Goal: Find specific fact: Find contact information

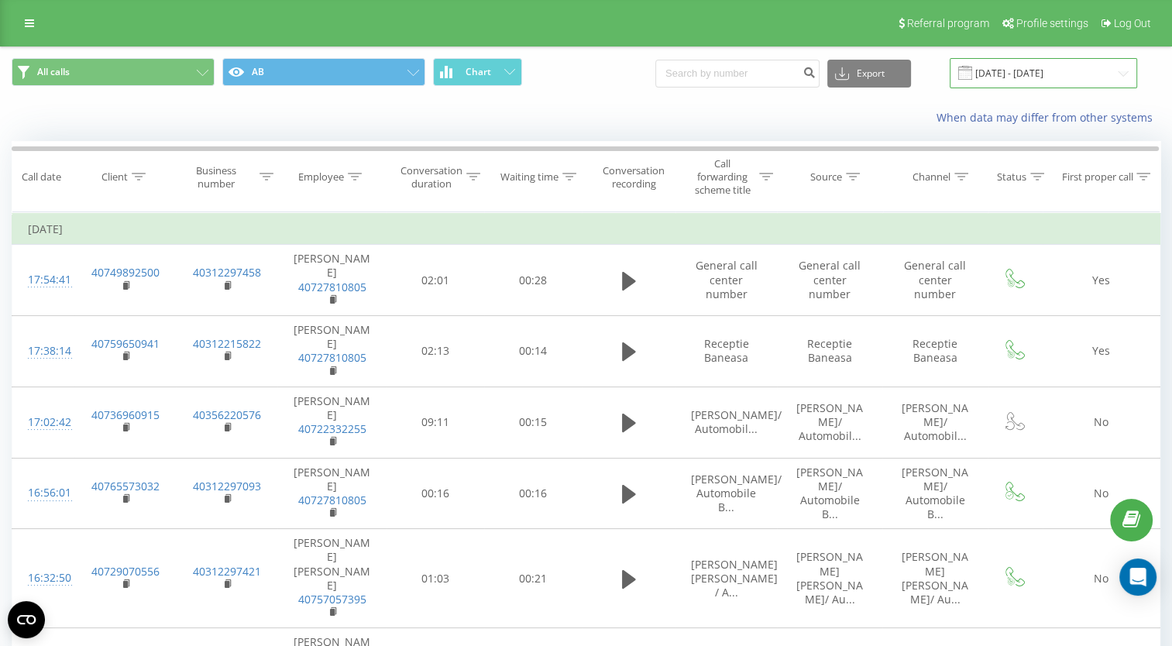
click at [1000, 64] on input "30.06.2025 - 31.07.2025" at bounding box center [1044, 73] width 188 height 30
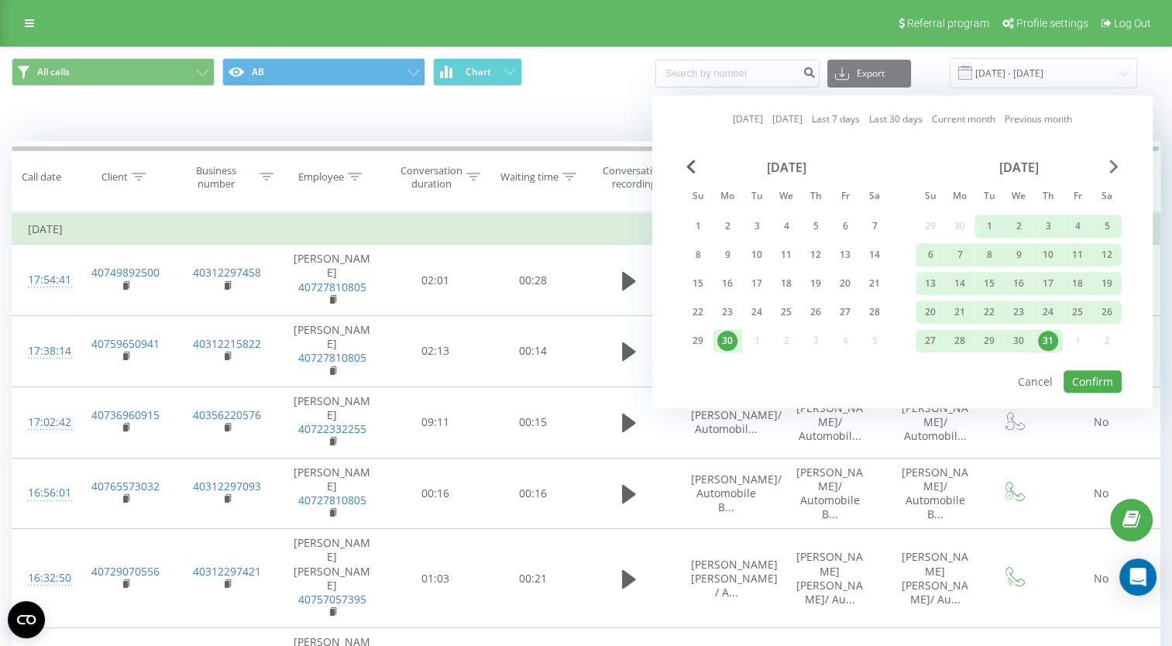
click at [1110, 160] on span "Next Month" at bounding box center [1114, 167] width 9 height 14
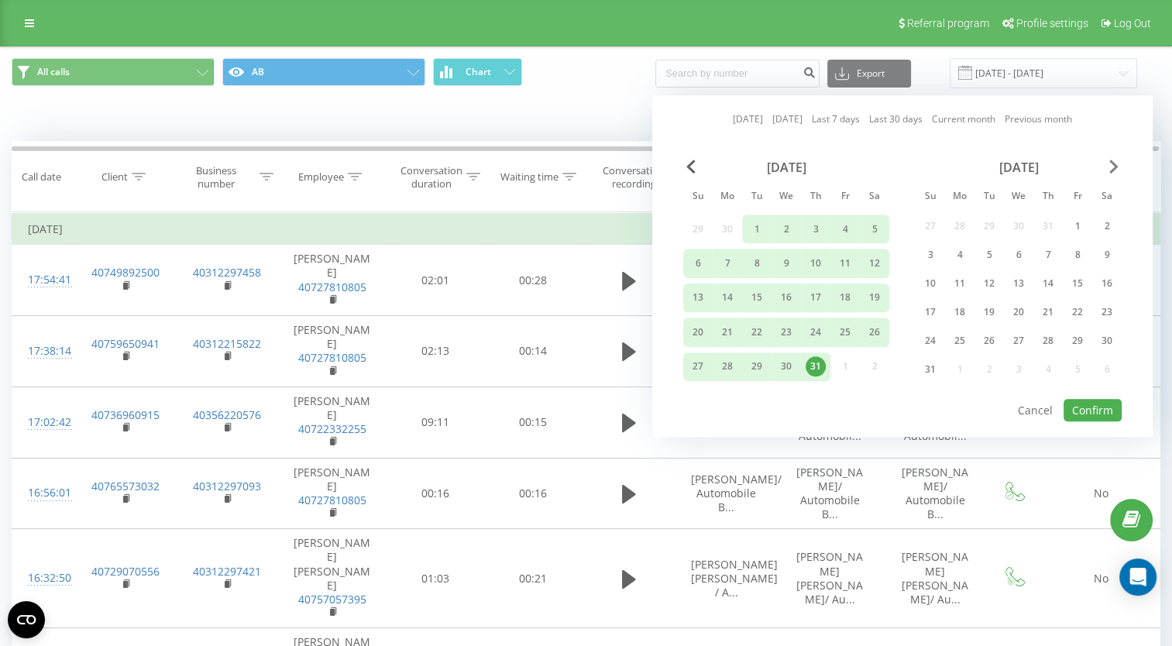
click at [1110, 160] on span "Next Month" at bounding box center [1114, 167] width 9 height 14
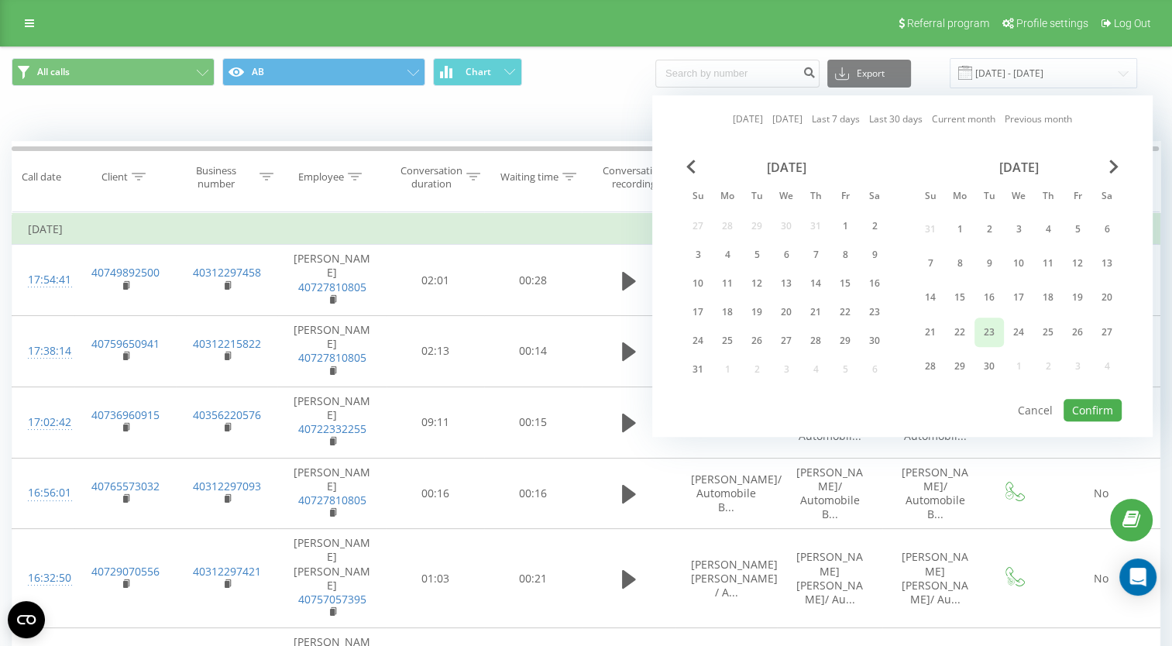
click at [989, 322] on div "23" at bounding box center [989, 332] width 20 height 20
click at [1113, 414] on button "Confirm" at bounding box center [1093, 410] width 58 height 22
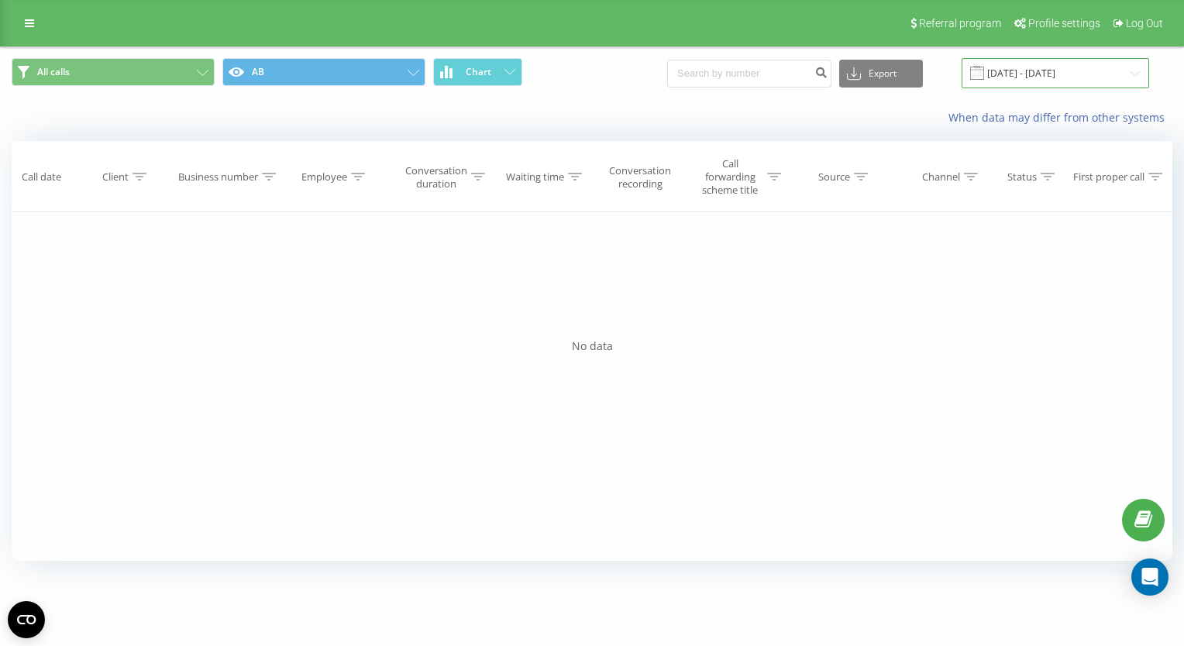
click at [1041, 73] on input "[DATE] - [DATE]" at bounding box center [1056, 73] width 188 height 30
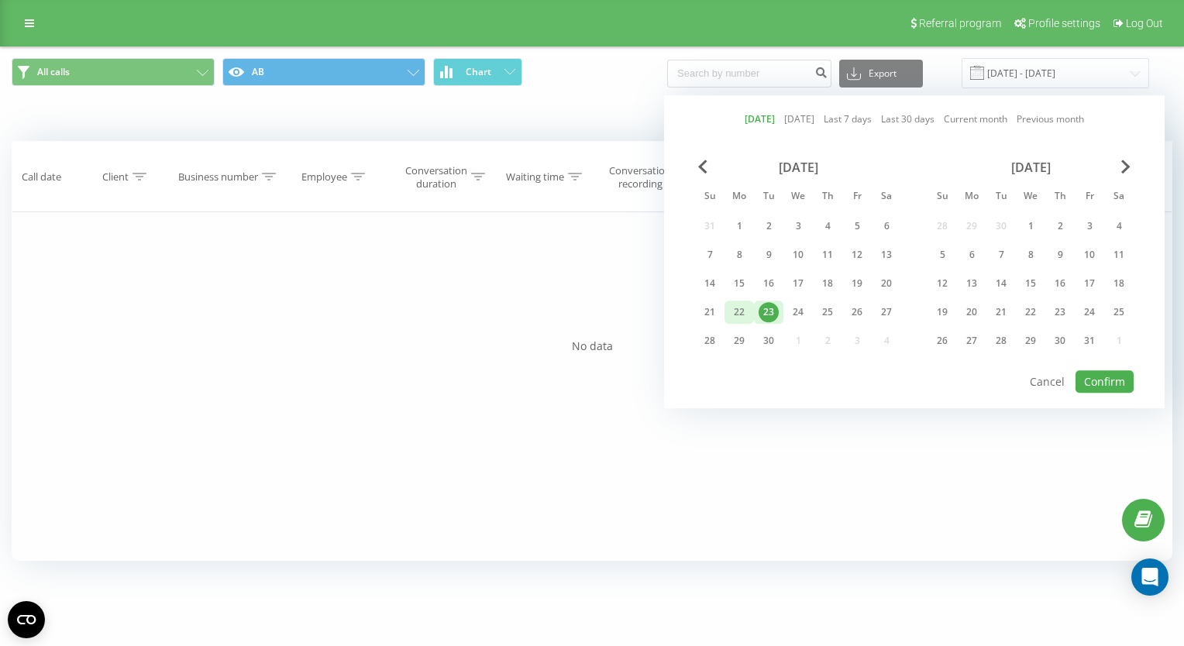
click at [736, 308] on div "22" at bounding box center [739, 312] width 20 height 20
click at [1113, 380] on button "Confirm" at bounding box center [1104, 381] width 58 height 22
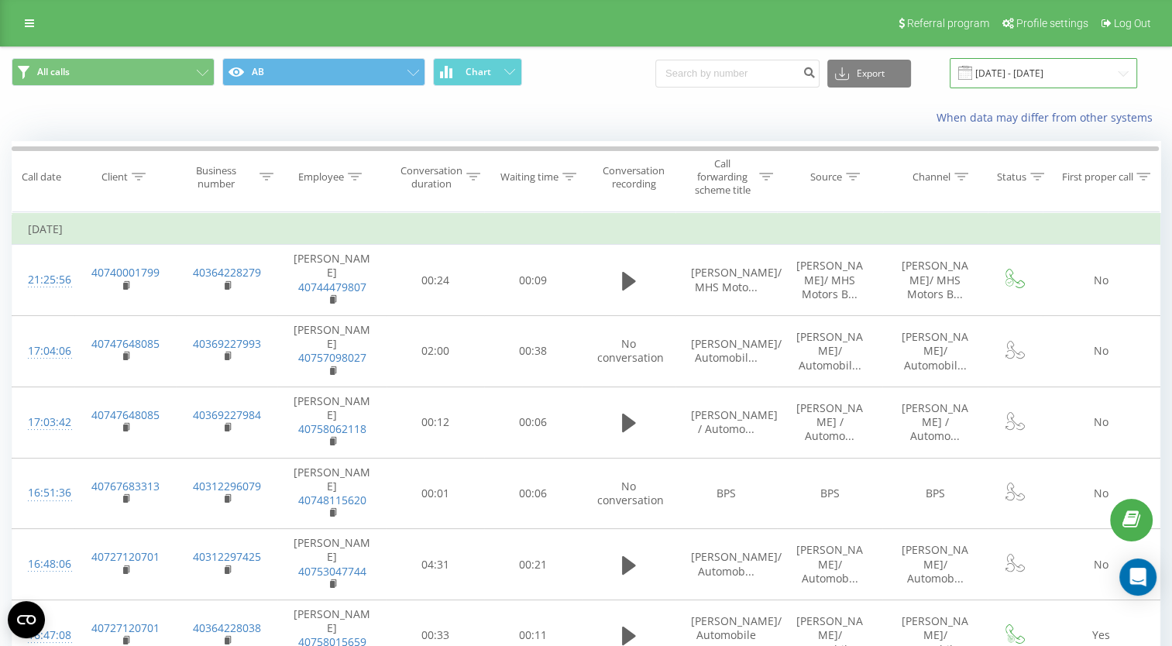
click at [1027, 69] on input "22.09.2025 - 22.09.2025" at bounding box center [1044, 73] width 188 height 30
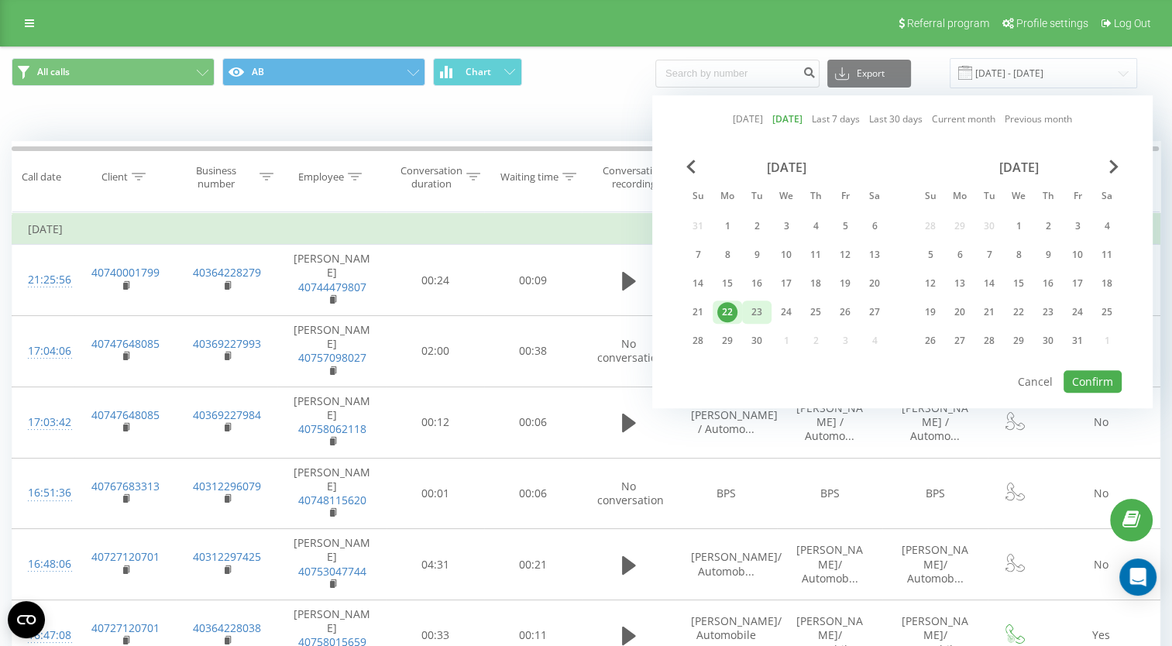
click at [752, 310] on div "23" at bounding box center [757, 312] width 20 height 20
click at [1095, 384] on button "Confirm" at bounding box center [1093, 381] width 58 height 22
type input "[DATE] - [DATE]"
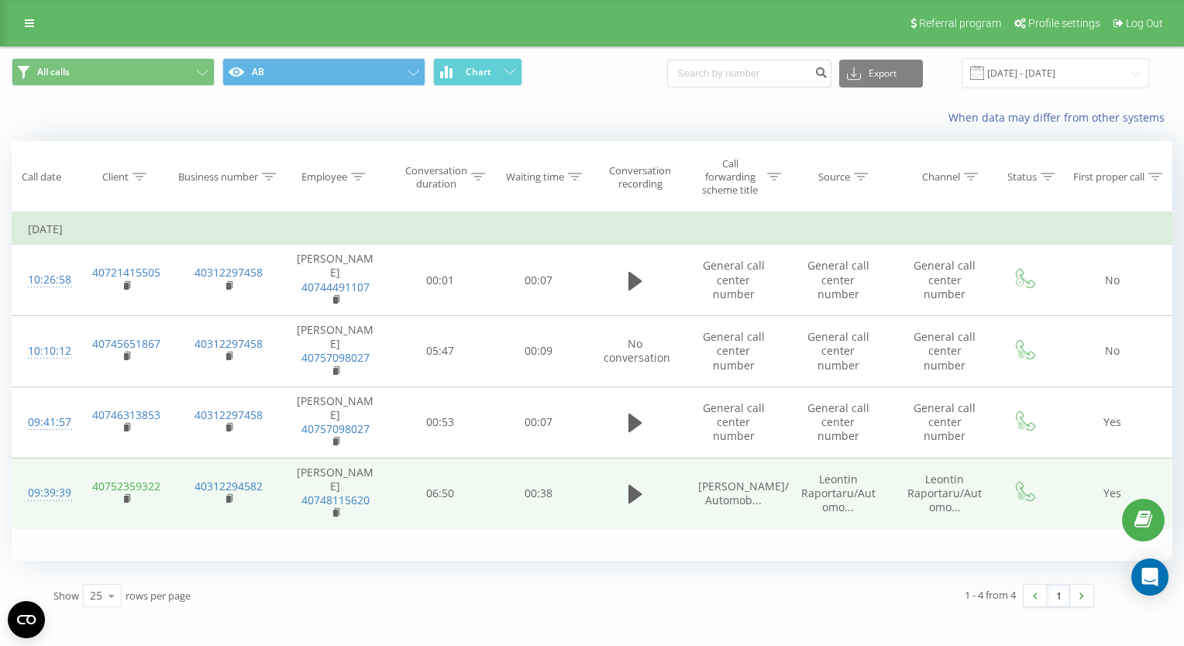
drag, startPoint x: 166, startPoint y: 432, endPoint x: 95, endPoint y: 433, distance: 71.3
click at [95, 458] on td "40752359322" at bounding box center [126, 493] width 102 height 71
drag, startPoint x: 172, startPoint y: 434, endPoint x: 98, endPoint y: 437, distance: 74.4
click at [98, 458] on td "40752359322" at bounding box center [126, 493] width 102 height 71
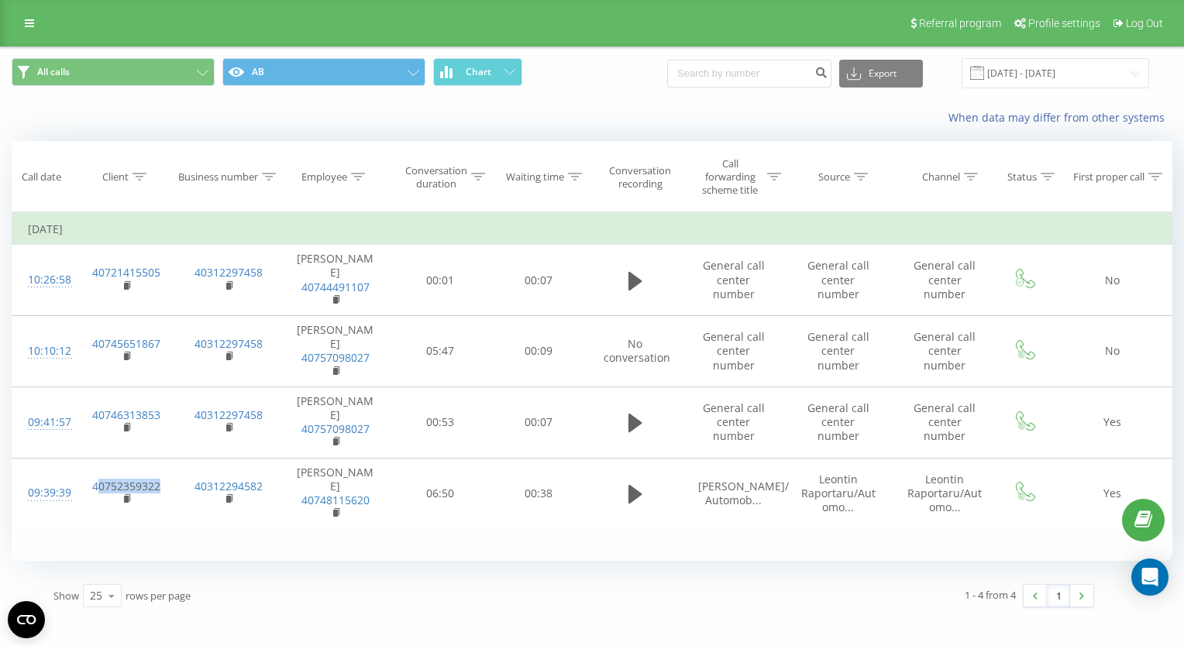
copy link "0752359322"
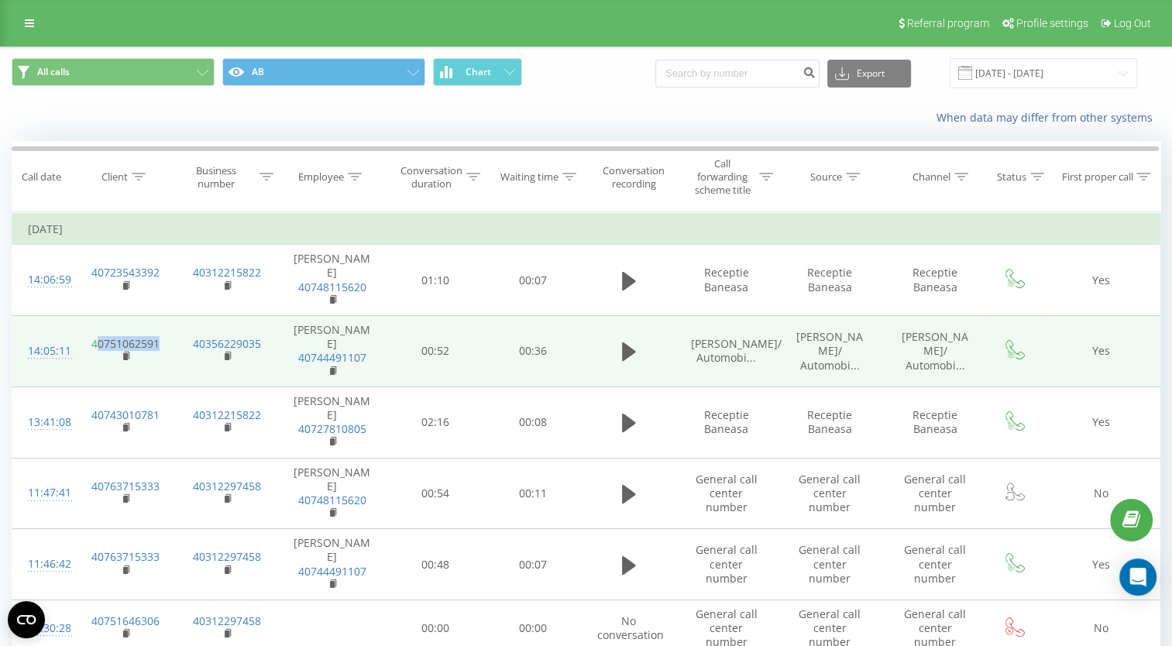
drag, startPoint x: 164, startPoint y: 321, endPoint x: 98, endPoint y: 318, distance: 66.7
click at [98, 318] on td "40751062591" at bounding box center [125, 351] width 102 height 71
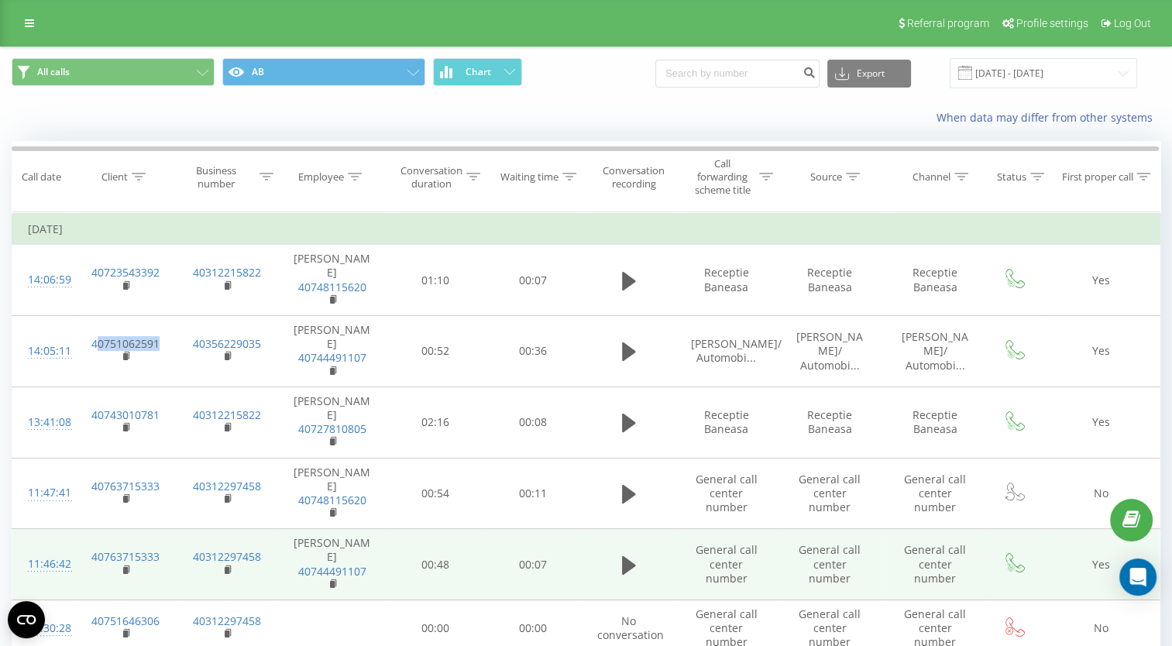
copy link "0751062591"
